Goal: Information Seeking & Learning: Learn about a topic

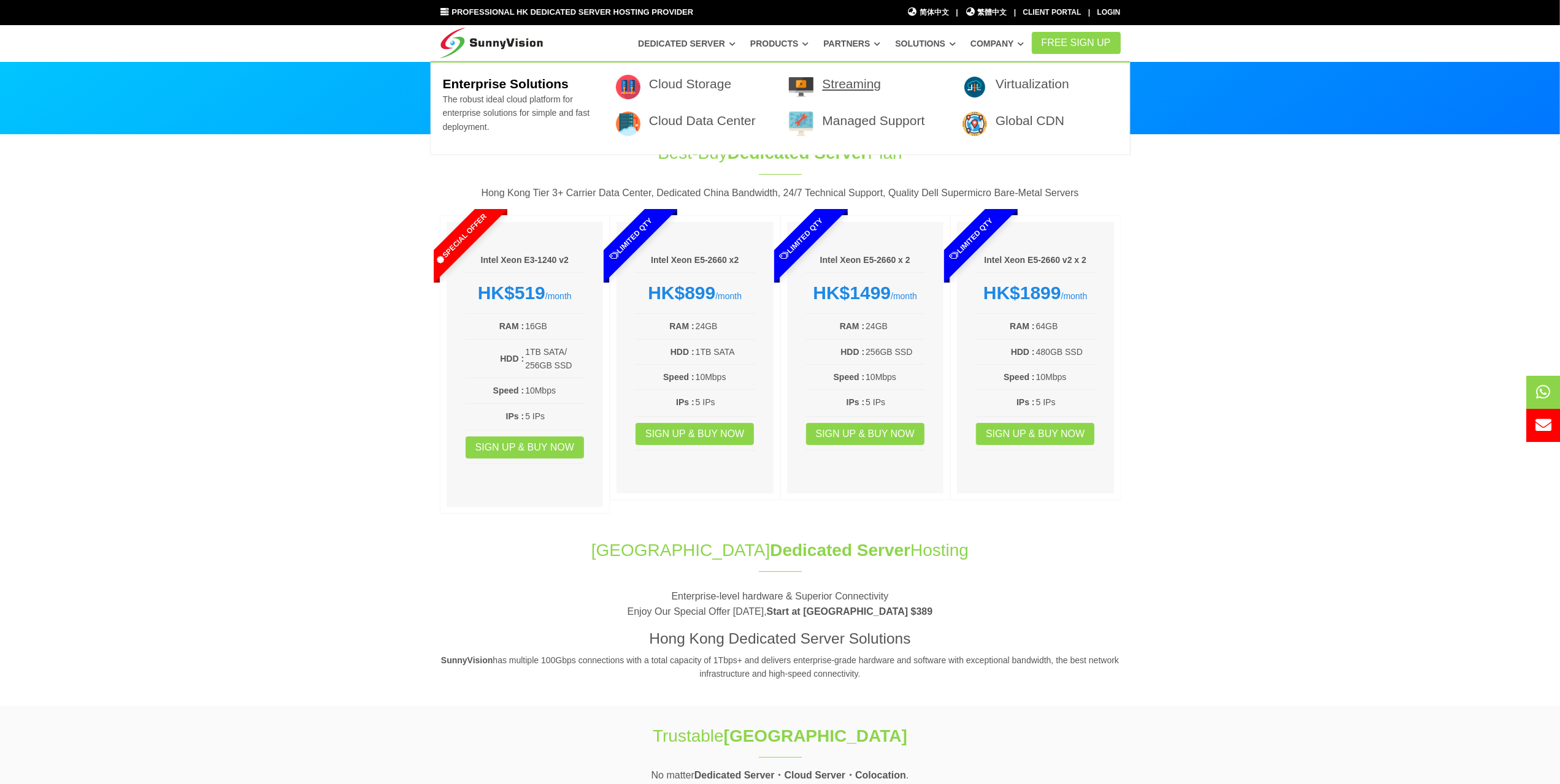
click at [846, 78] on link "Streaming" at bounding box center [852, 84] width 59 height 14
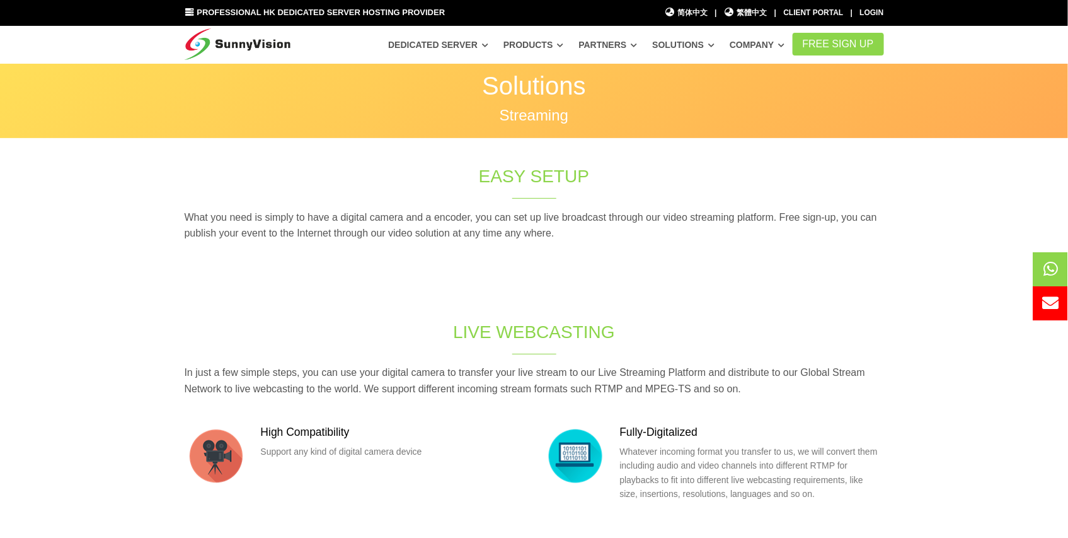
drag, startPoint x: 1050, startPoint y: 1, endPoint x: 787, endPoint y: 266, distance: 374.0
click at [787, 266] on div "What you need is simply to have a digital camera and a encoder, you can set up …" at bounding box center [534, 239] width 719 height 60
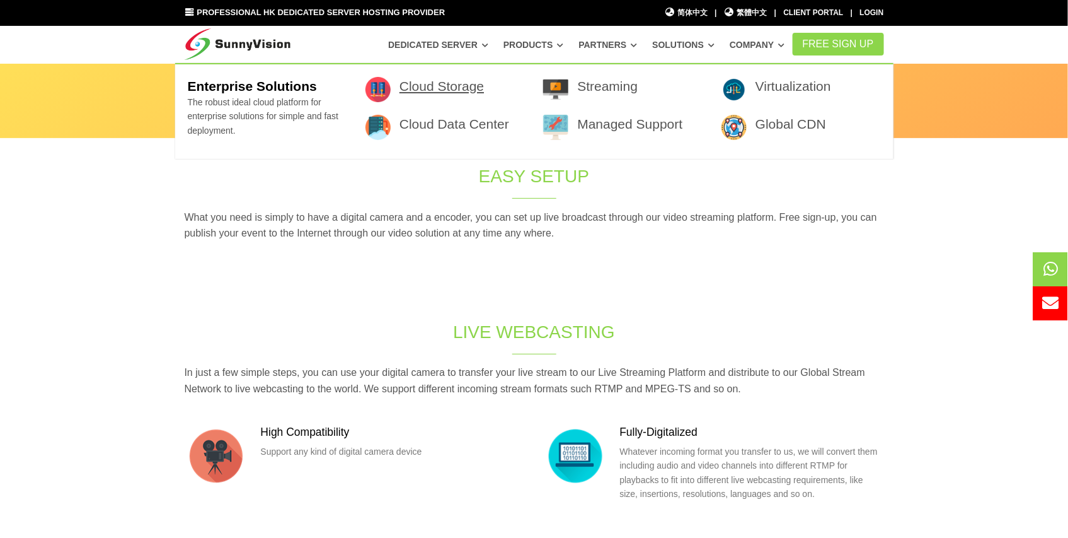
click at [469, 90] on link "Cloud Storage" at bounding box center [442, 86] width 84 height 14
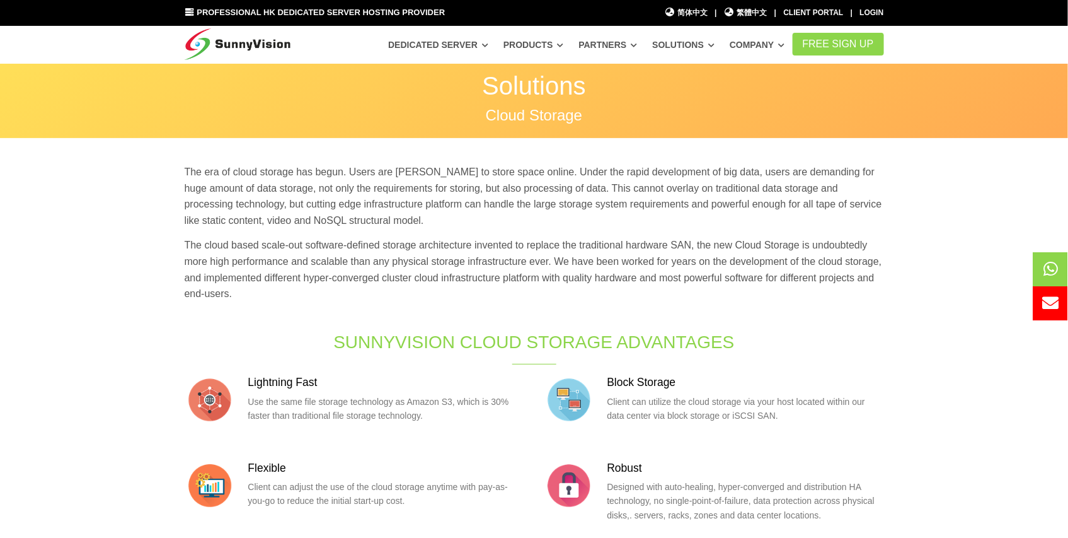
click at [470, 137] on section "Solutions Cloud Storage Solutions Cloud Storage" at bounding box center [534, 101] width 1068 height 76
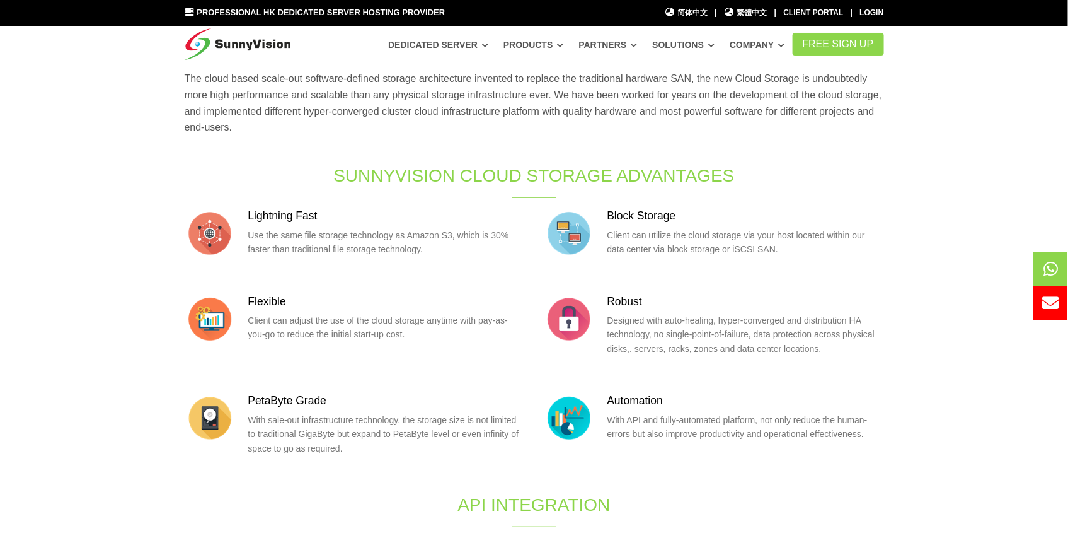
scroll to position [168, 0]
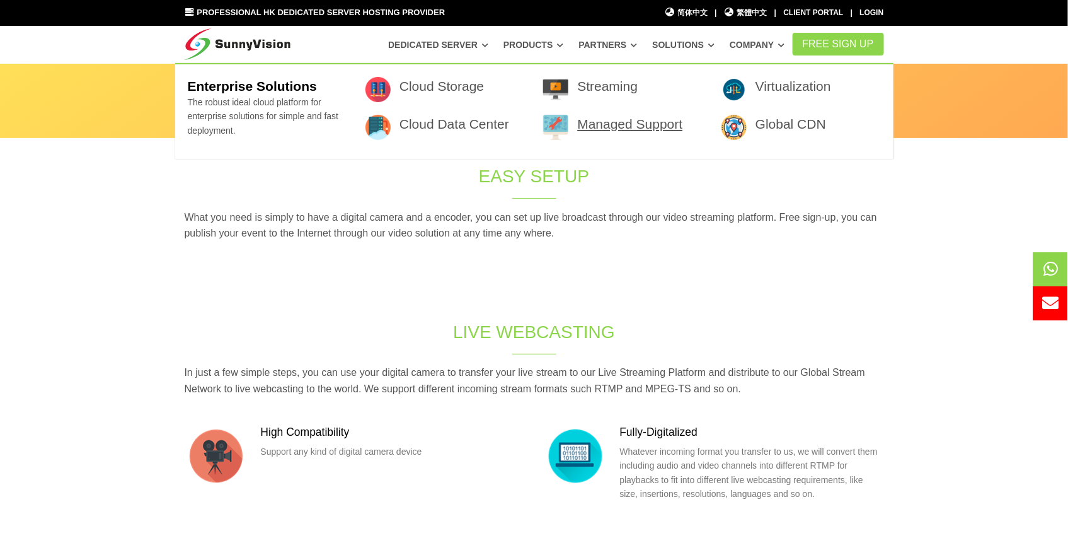
click at [609, 125] on link "Managed Support" at bounding box center [629, 124] width 105 height 14
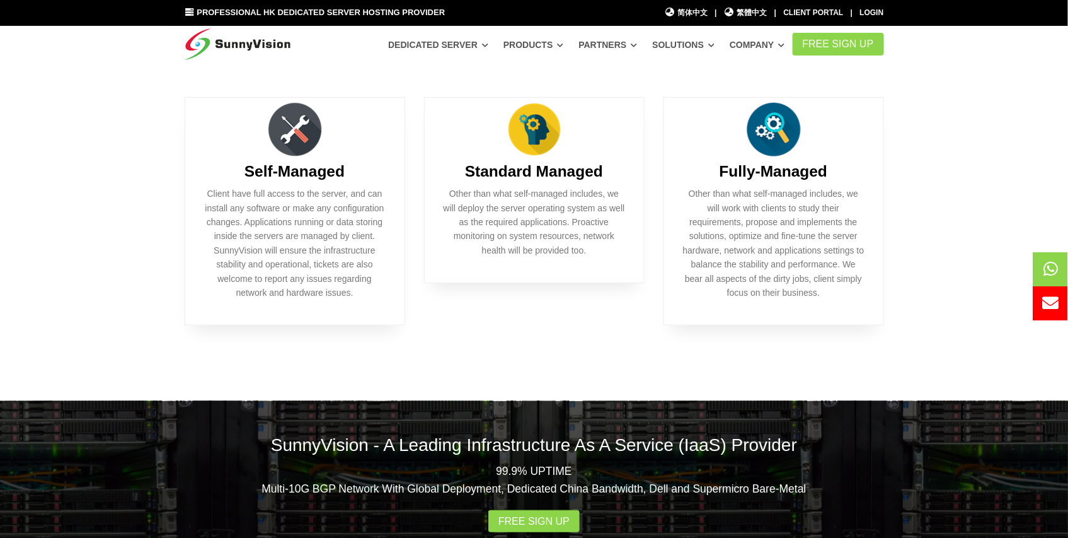
scroll to position [139, 0]
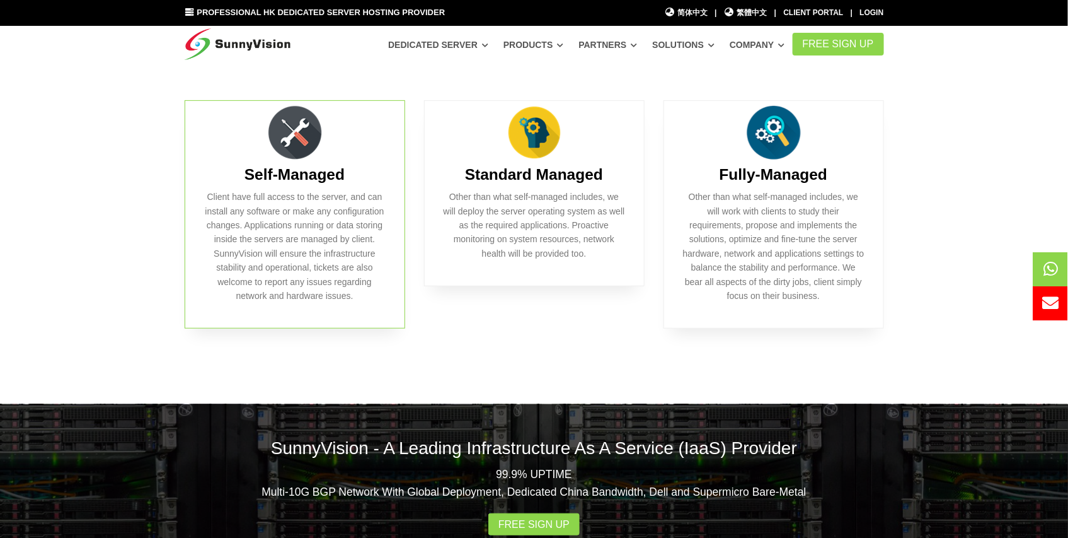
click at [260, 262] on p "Client have full access to the server, and can install any software or make any…" at bounding box center [295, 246] width 182 height 113
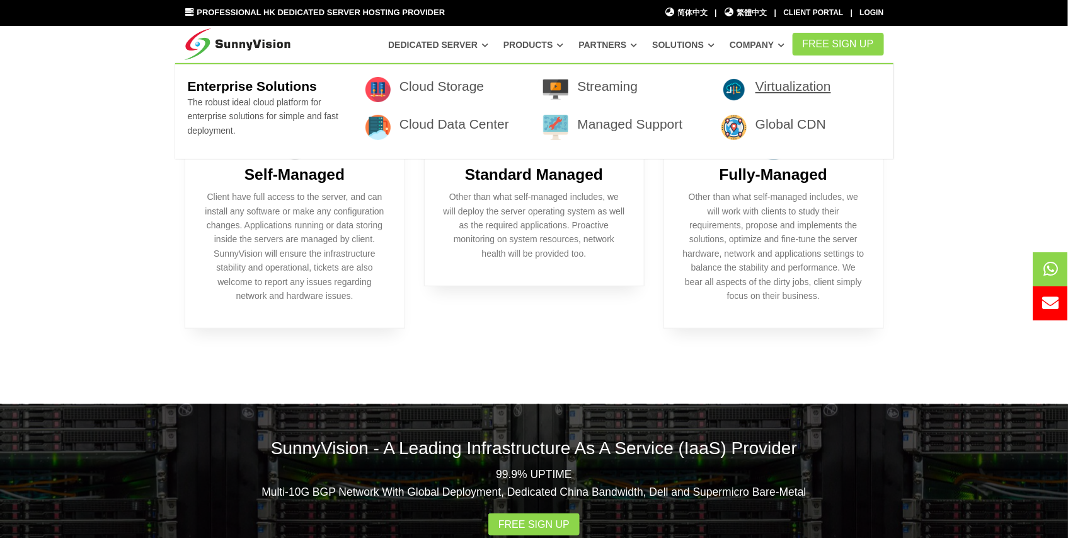
click at [769, 90] on link "Virtualization" at bounding box center [794, 86] width 76 height 14
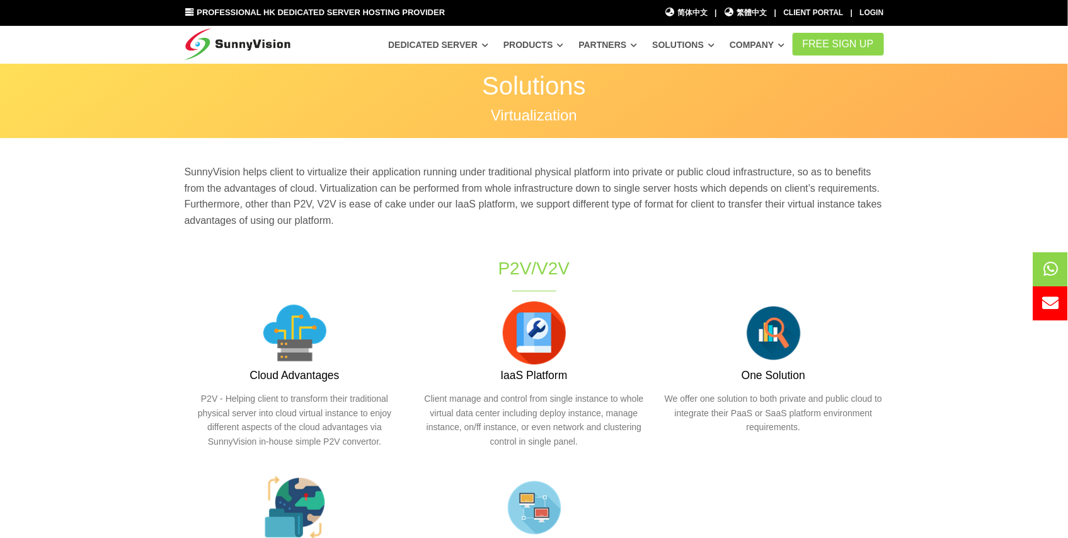
click at [431, 285] on div "P2V/V2V" at bounding box center [535, 275] width 420 height 39
